Goal: Task Accomplishment & Management: Complete application form

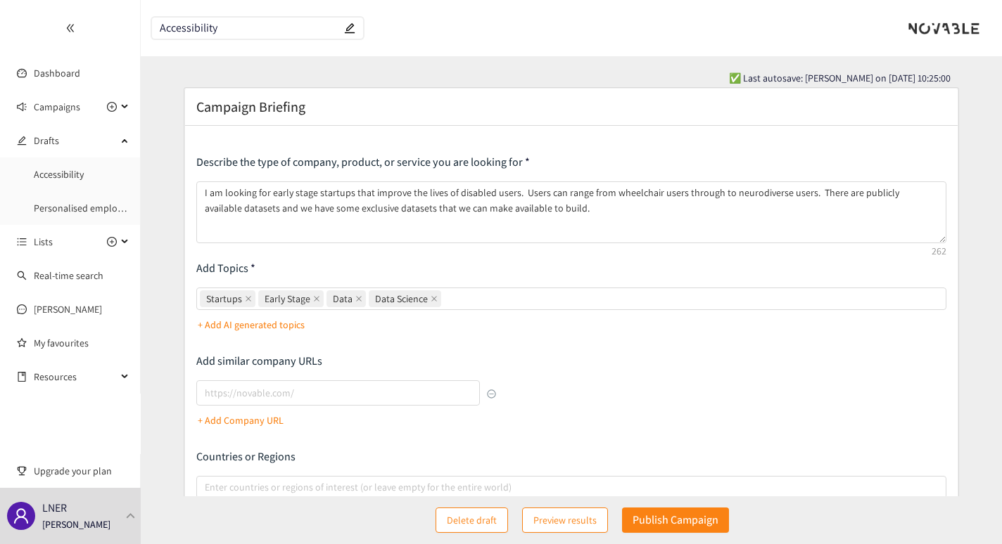
click at [240, 31] on input "Accessibility" at bounding box center [250, 29] width 181 height 12
type input "Accessibility"
click at [240, 31] on input "Accessibility" at bounding box center [250, 29] width 181 height 12
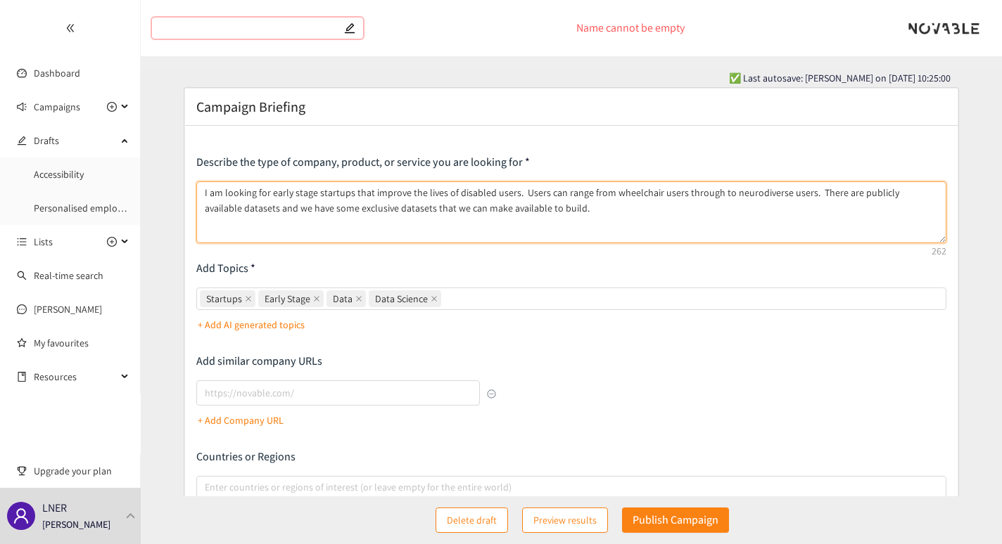
click at [286, 236] on textarea "I am looking for early stage startups that improve the lives of disabled users.…" at bounding box center [571, 212] width 750 height 62
click at [542, 209] on textarea "I am looking for early stage startups that improve the lives of disabled users.…" at bounding box center [571, 212] width 750 height 62
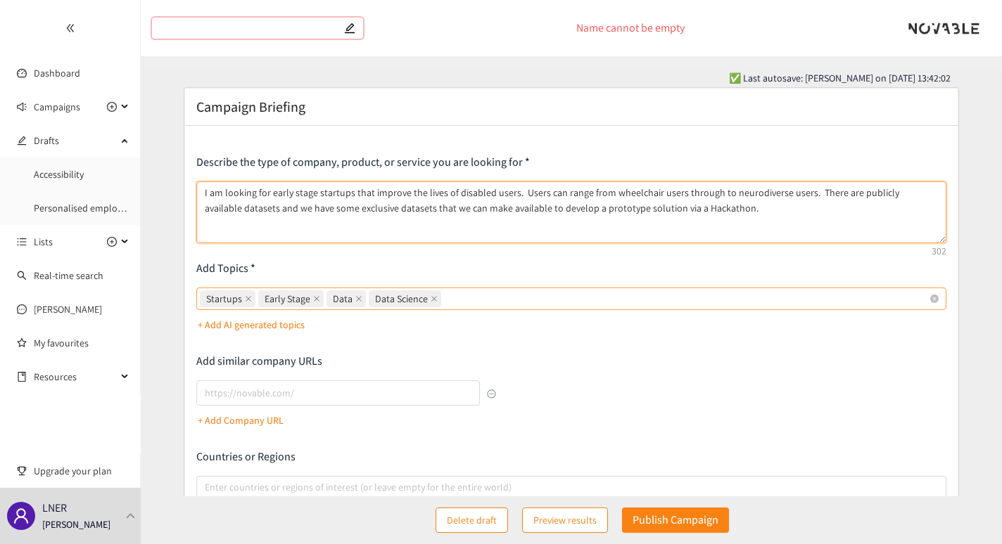
click at [459, 302] on div "Startups Early Stage Data Data Science" at bounding box center [564, 299] width 729 height 20
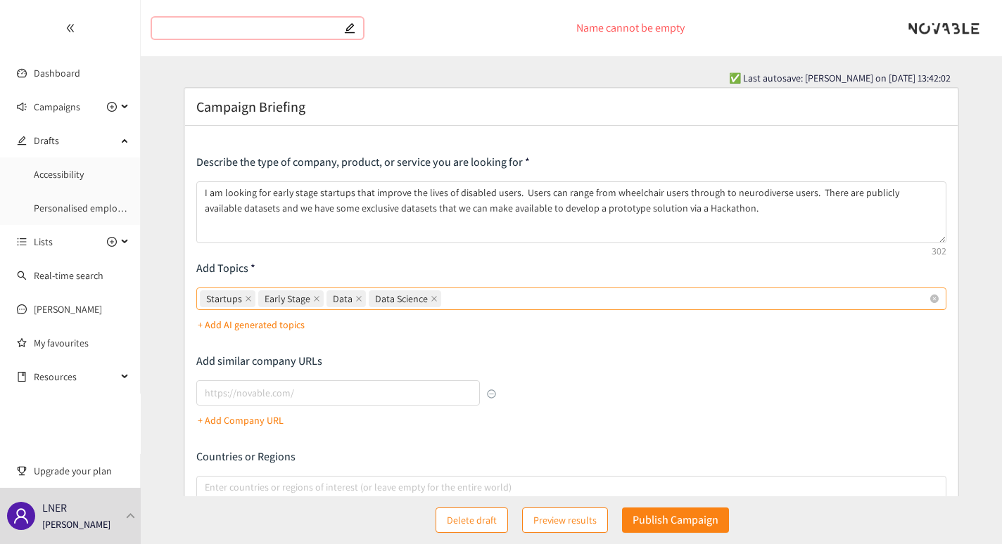
click at [447, 302] on input "Startups Early Stage Data Data Science" at bounding box center [445, 299] width 3 height 17
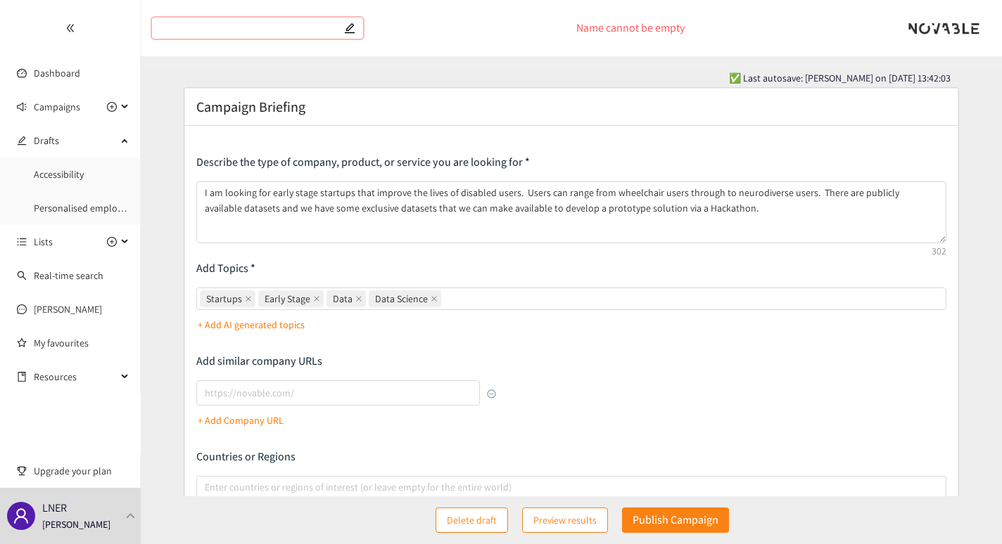
click at [280, 321] on p "+ Add AI generated topics" at bounding box center [251, 324] width 107 height 15
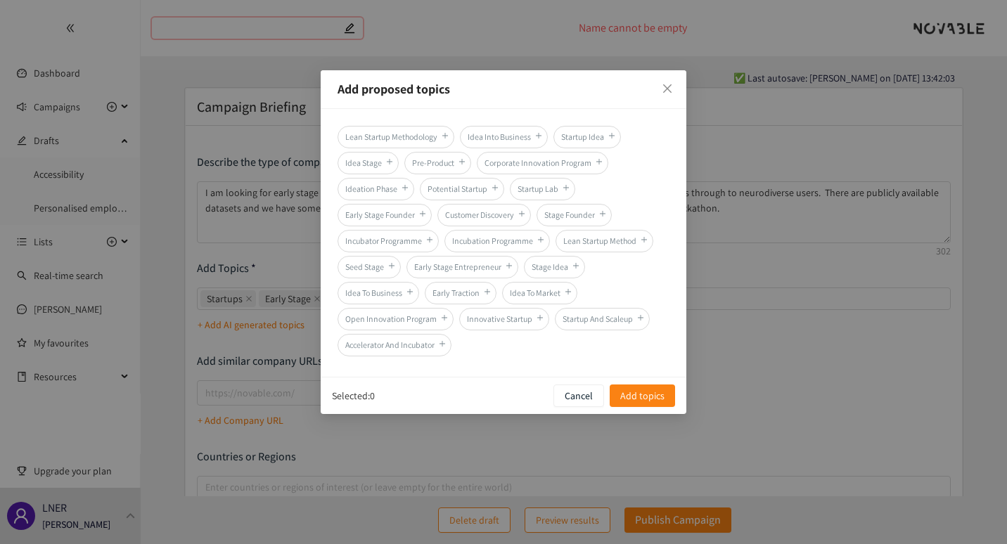
click at [280, 321] on div "Add proposed topics Lean Startup Methodology Idea Into Business Startup Idea Id…" at bounding box center [503, 272] width 1007 height 544
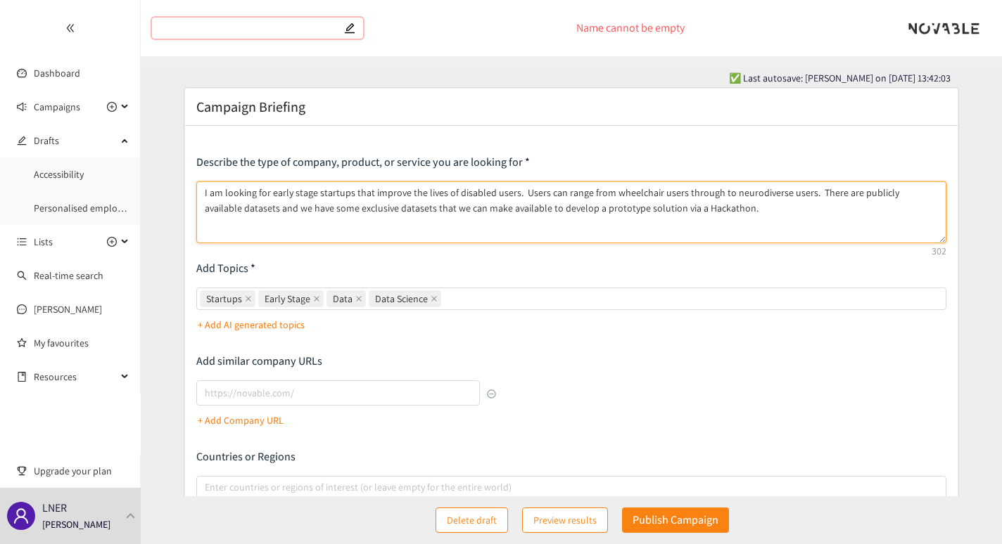
click at [622, 235] on textarea "I am looking for early stage startups that improve the lives of disabled users.…" at bounding box center [571, 212] width 750 height 62
click at [625, 222] on textarea "I am looking for early stage startups that improve the lives of disabled users.…" at bounding box center [571, 212] width 750 height 62
click at [374, 195] on textarea "I am looking for early stage startups that improve the lives of disabled users.…" at bounding box center [571, 212] width 750 height 62
click at [781, 213] on textarea "I am looking for early stage startups that use data to improve the lives of dis…" at bounding box center [571, 212] width 750 height 62
drag, startPoint x: 781, startPoint y: 213, endPoint x: 850, endPoint y: 191, distance: 72.3
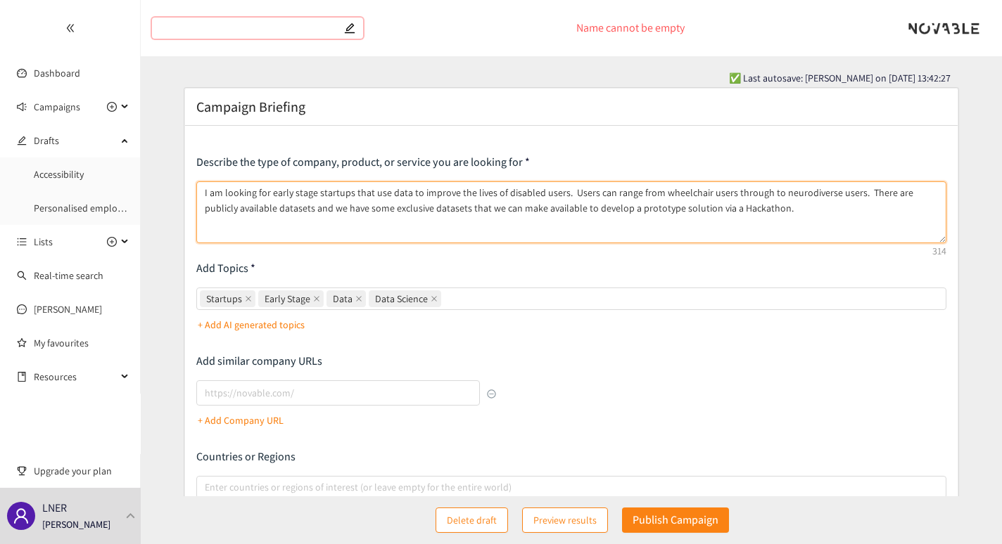
click at [850, 191] on textarea "I am looking for early stage startups that use data to improve the lives of dis…" at bounding box center [571, 212] width 750 height 62
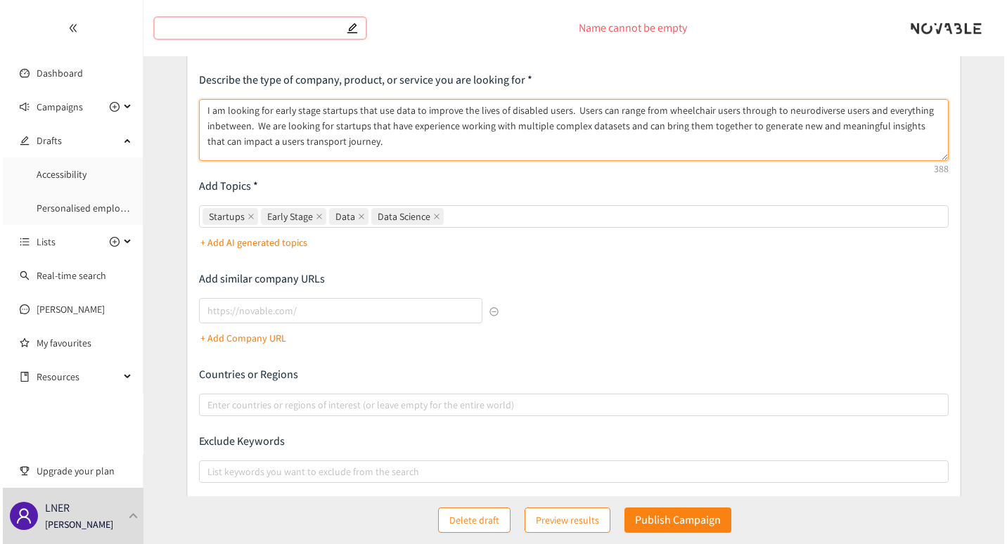
scroll to position [83, 0]
type textarea "I am looking for early stage startups that use data to improve the lives of dis…"
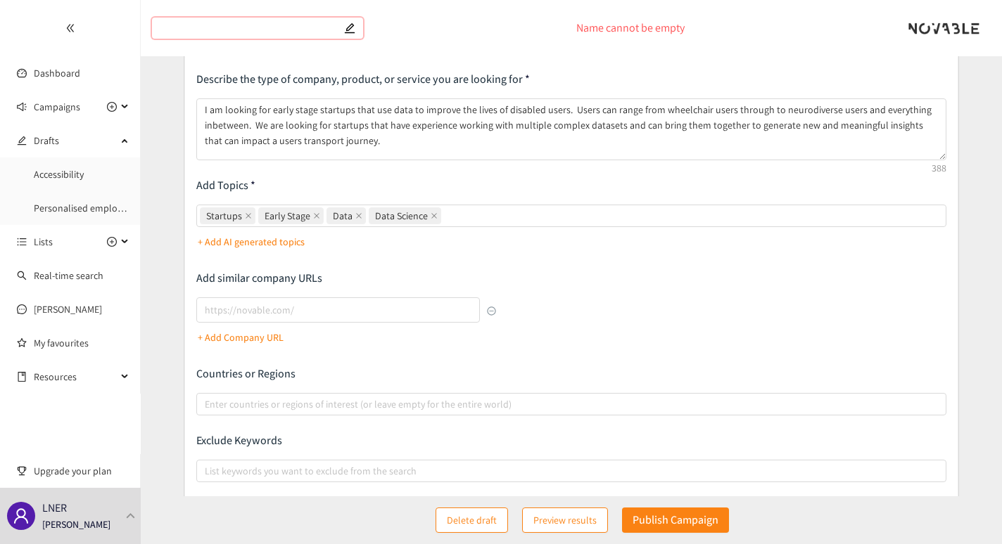
click at [674, 289] on div "Describe the type of company, product, or service you are looking for I am look…" at bounding box center [571, 297] width 750 height 451
click at [570, 524] on span "Preview results" at bounding box center [564, 520] width 63 height 15
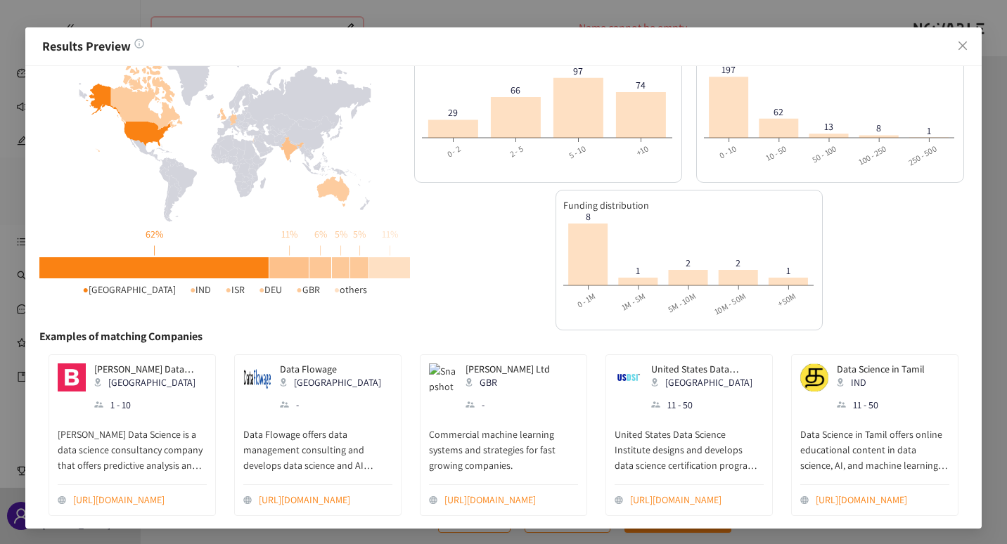
scroll to position [0, 0]
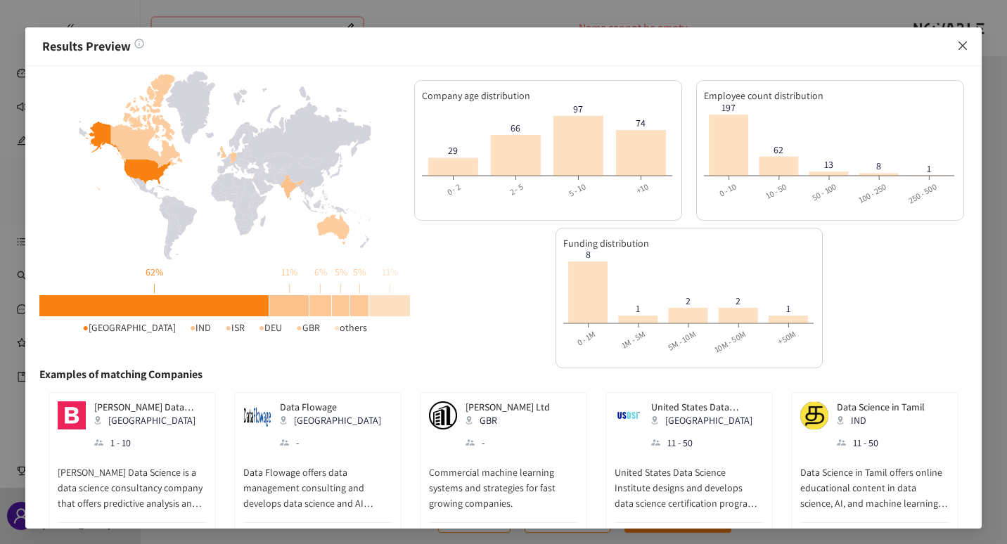
click at [966, 46] on icon "close" at bounding box center [962, 45] width 11 height 11
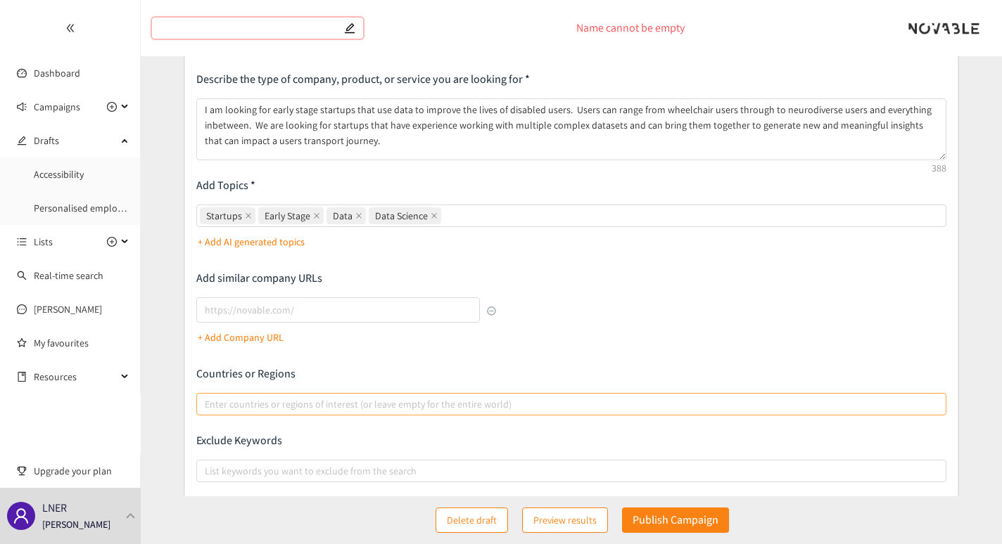
click at [236, 402] on div at bounding box center [564, 404] width 729 height 17
click at [208, 402] on input "Enter countries or regions of interest (or leave empty for the entire world)" at bounding box center [206, 404] width 3 height 17
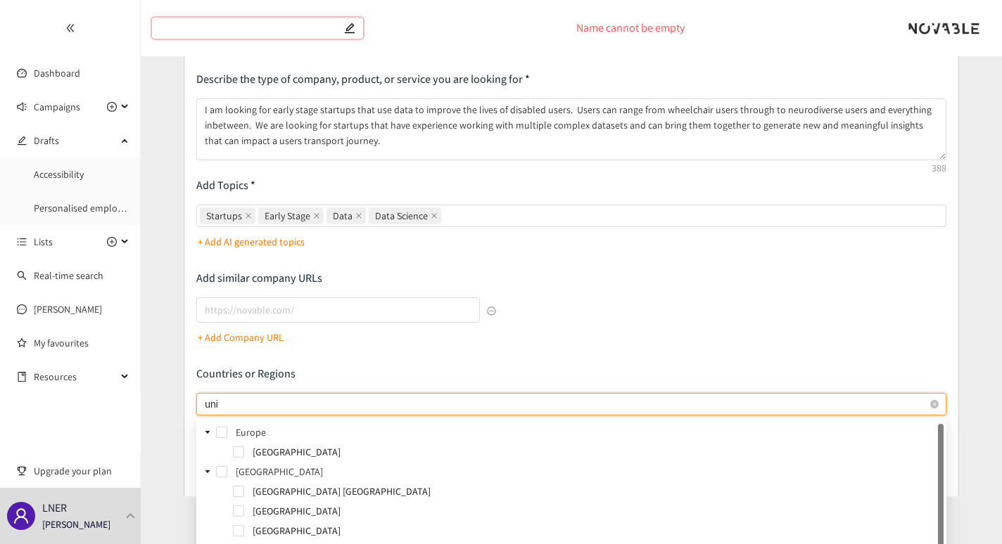
type input "unit"
click at [236, 454] on span at bounding box center [238, 452] width 11 height 11
click at [761, 345] on div "Describe the type of company, product, or service you are looking for I am look…" at bounding box center [571, 297] width 750 height 451
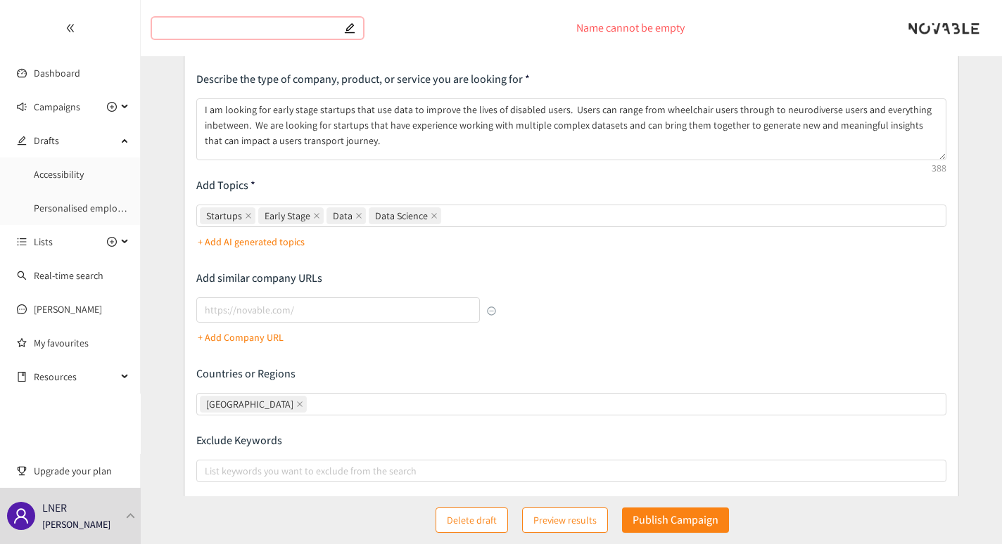
click at [540, 517] on span "Preview results" at bounding box center [564, 520] width 63 height 15
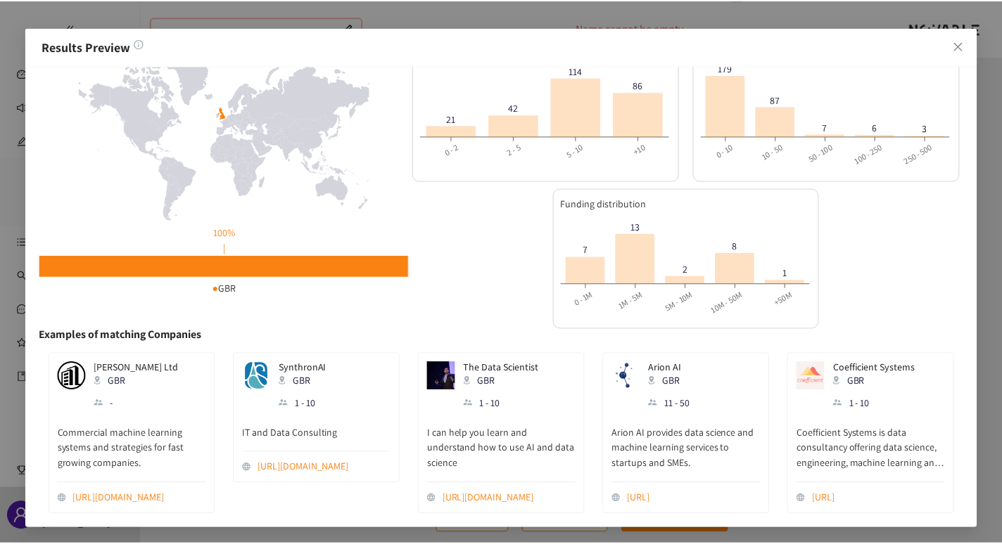
scroll to position [50, 0]
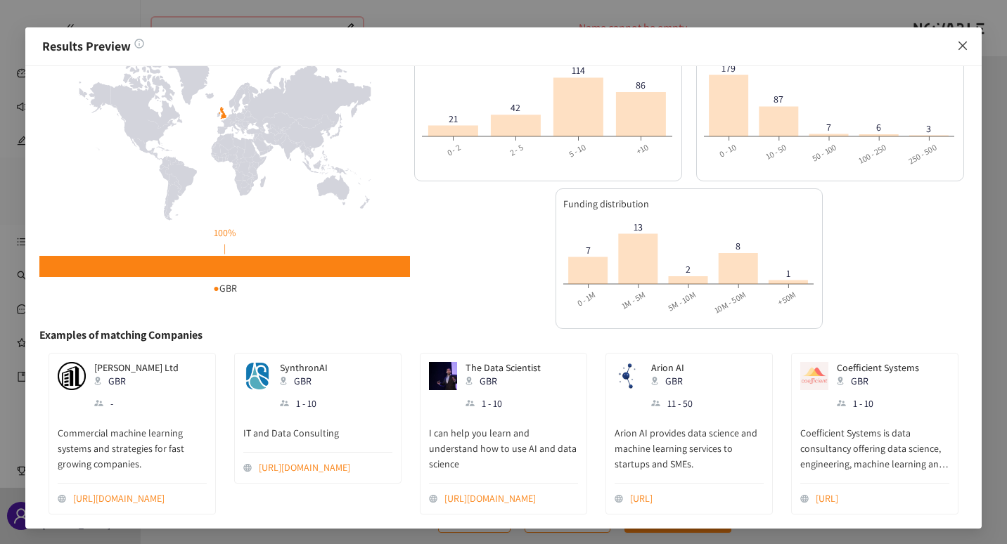
click at [966, 46] on icon "close" at bounding box center [962, 45] width 11 height 11
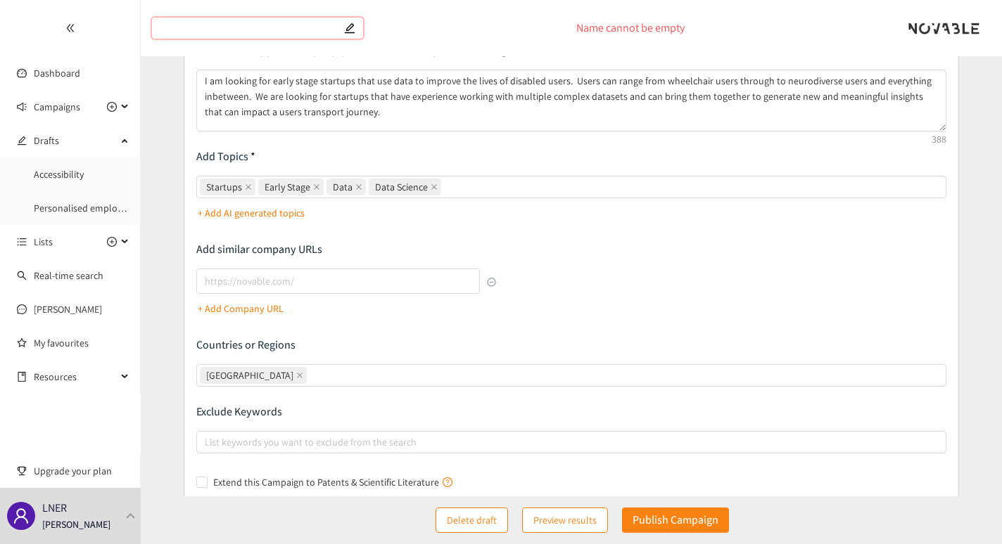
scroll to position [116, 0]
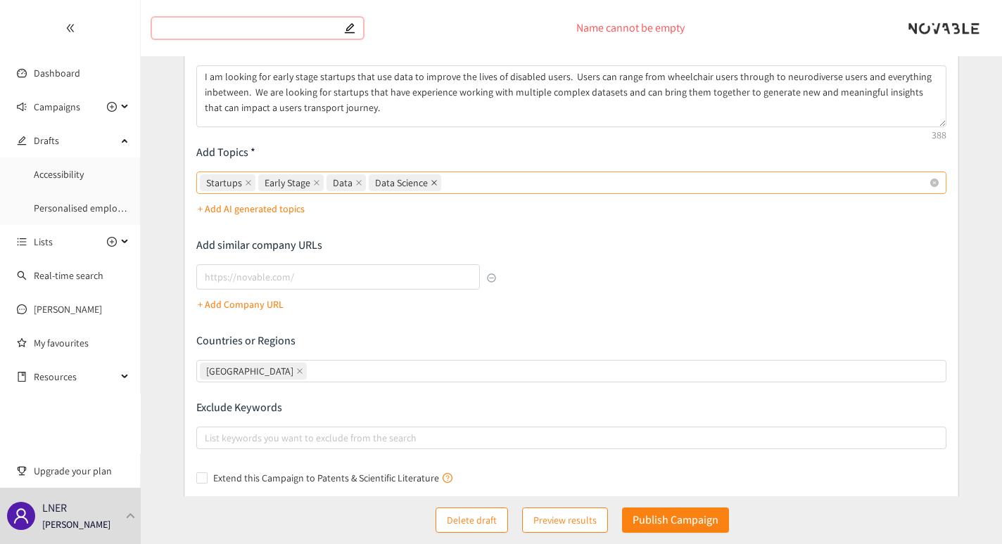
click at [430, 179] on icon "close" at bounding box center [433, 182] width 7 height 7
click at [444, 179] on input "Startups Early Stage Data Data Science" at bounding box center [445, 182] width 3 height 17
click at [355, 185] on icon "close" at bounding box center [358, 182] width 7 height 7
click at [369, 185] on input "Startups, Early Stage, Data Startups Early Stage Data" at bounding box center [370, 182] width 3 height 17
click at [604, 245] on div "Describe the type of company, product, or service you are looking for I am look…" at bounding box center [571, 264] width 750 height 451
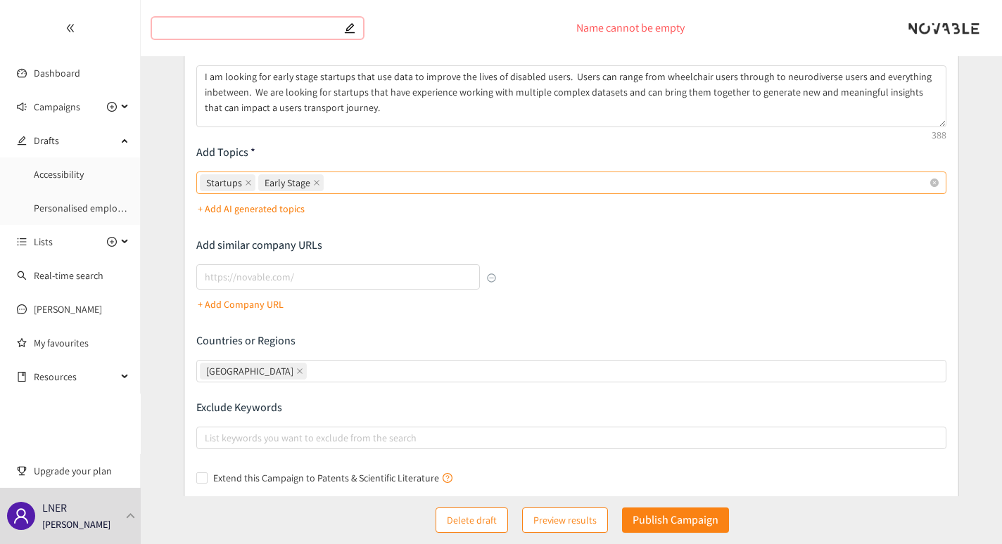
click at [556, 517] on span "Preview results" at bounding box center [564, 520] width 63 height 15
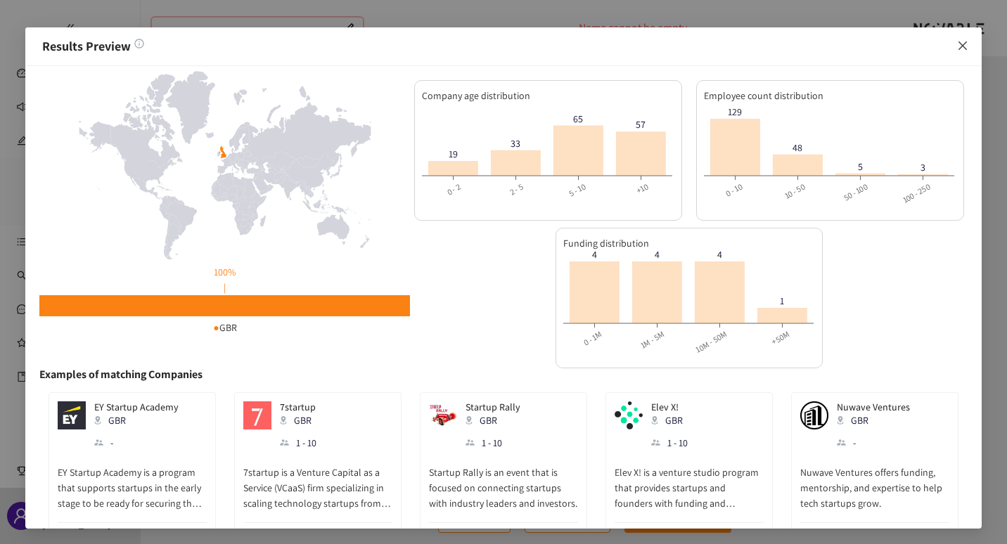
click at [963, 49] on icon "close" at bounding box center [962, 45] width 11 height 11
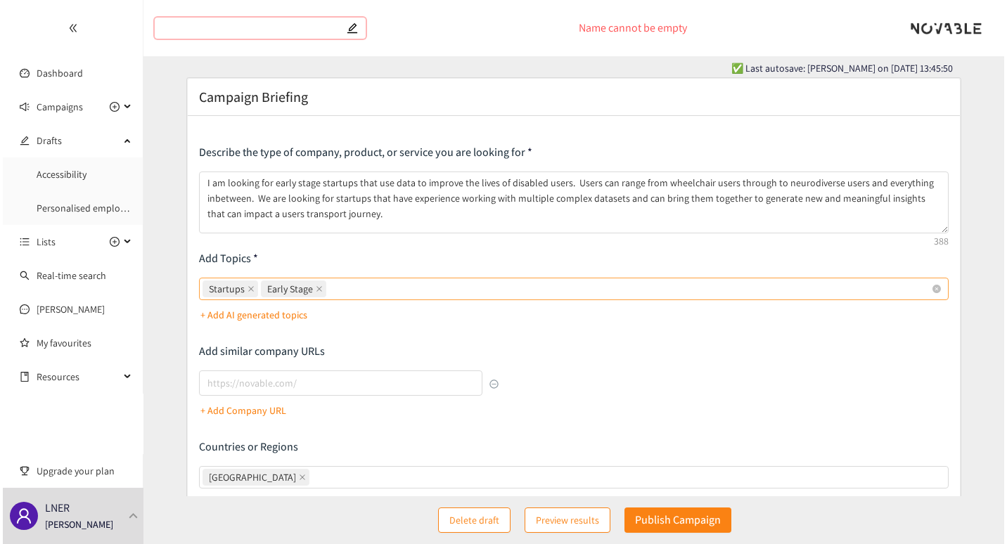
scroll to position [6, 0]
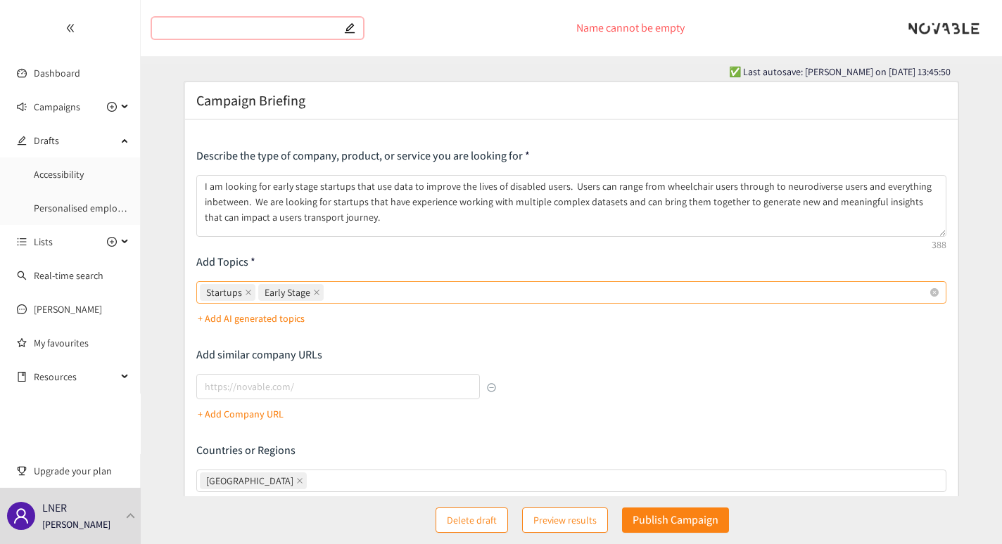
click at [355, 298] on div "Startups Early Stage" at bounding box center [564, 293] width 729 height 20
click at [329, 298] on input "Startups Early Stage" at bounding box center [327, 292] width 3 height 17
type input "accessibility"
click at [580, 525] on span "Preview results" at bounding box center [564, 520] width 63 height 15
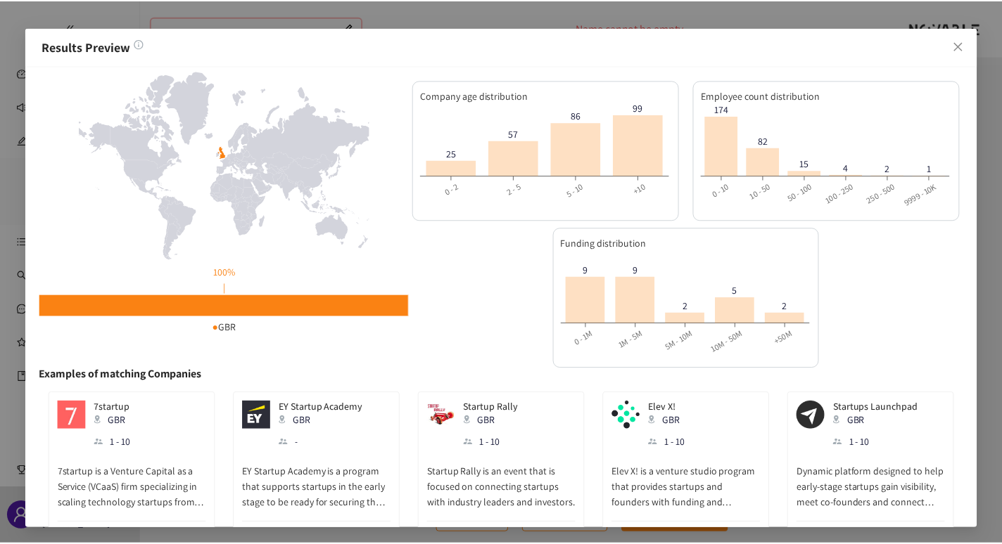
scroll to position [50, 0]
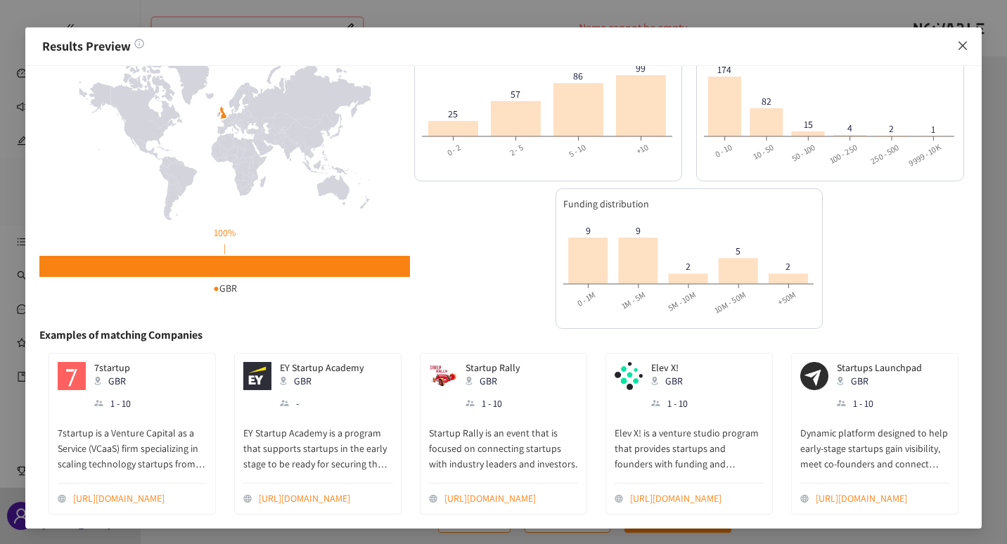
click at [964, 47] on icon "close" at bounding box center [963, 46] width 8 height 8
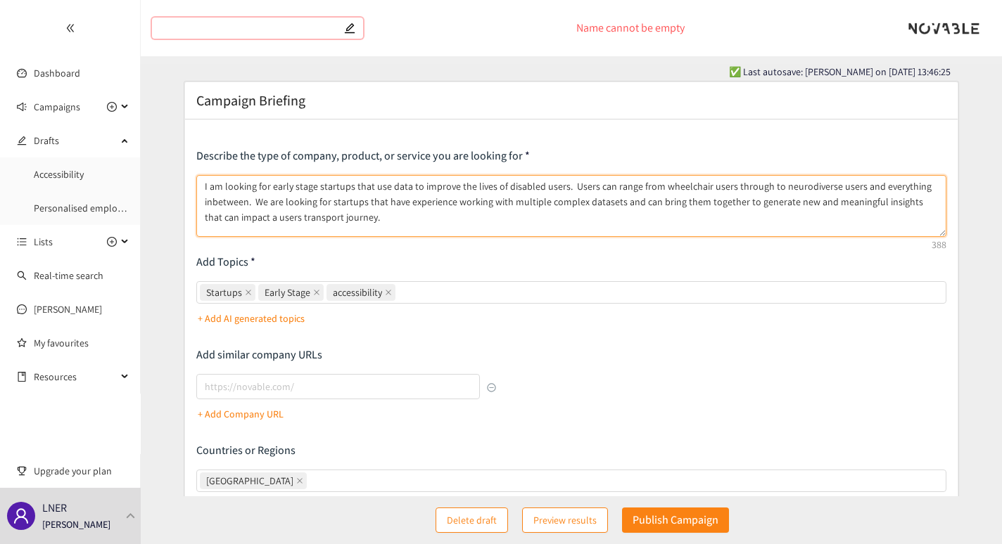
click at [219, 201] on textarea "I am looking for early stage startups that use data to improve the lives of dis…" at bounding box center [571, 206] width 750 height 62
click at [793, 191] on textarea "I am looking for early stage startups that use data to improve the lives of dis…" at bounding box center [571, 206] width 750 height 62
type textarea "I am looking for early stage startups that use data to improve the lives of dis…"
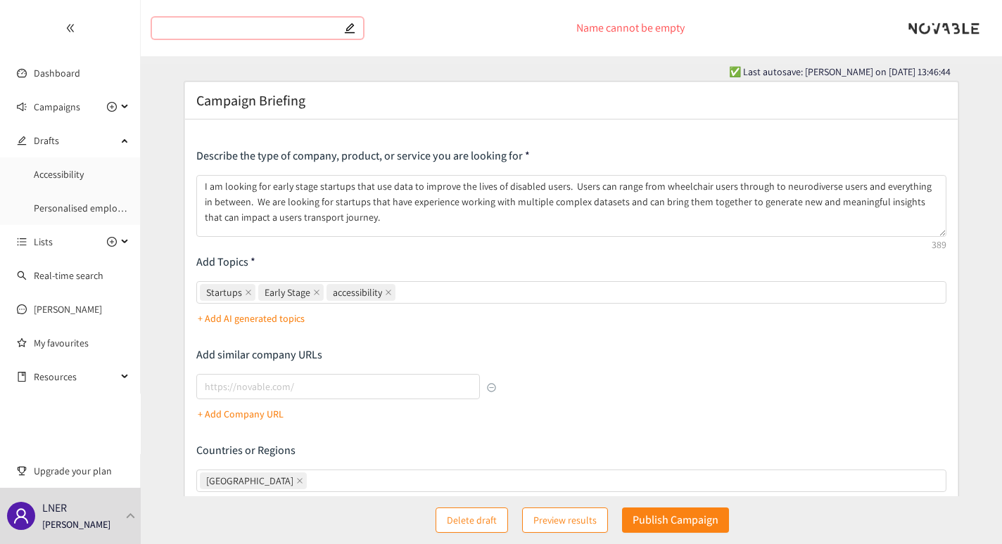
drag, startPoint x: 787, startPoint y: 192, endPoint x: 667, endPoint y: 374, distance: 217.7
click at [667, 374] on div "Describe the type of company, product, or service you are looking for I am look…" at bounding box center [571, 373] width 750 height 451
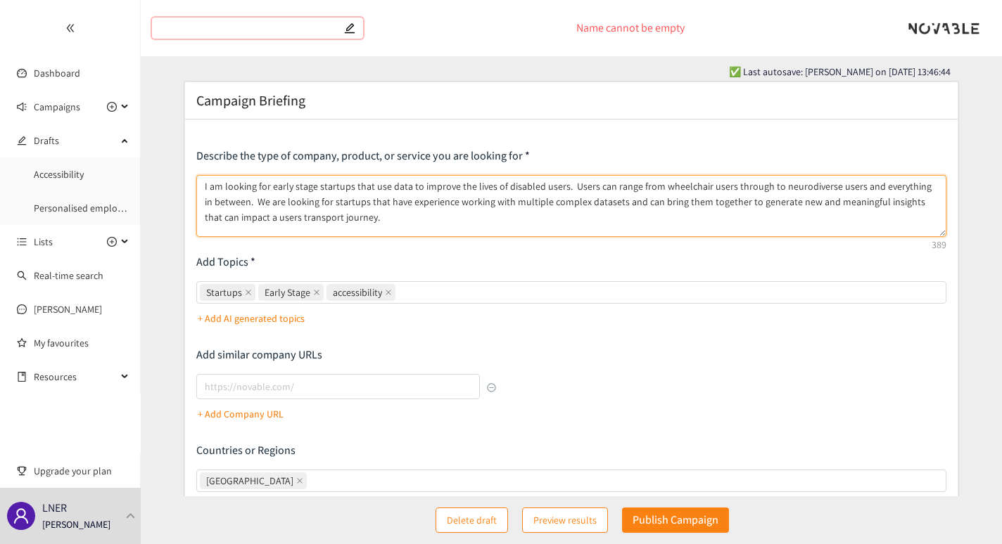
click at [796, 191] on textarea "I am looking for early stage startups that use data to improve the lives of dis…" at bounding box center [571, 206] width 750 height 62
